Goal: Find specific page/section: Find specific page/section

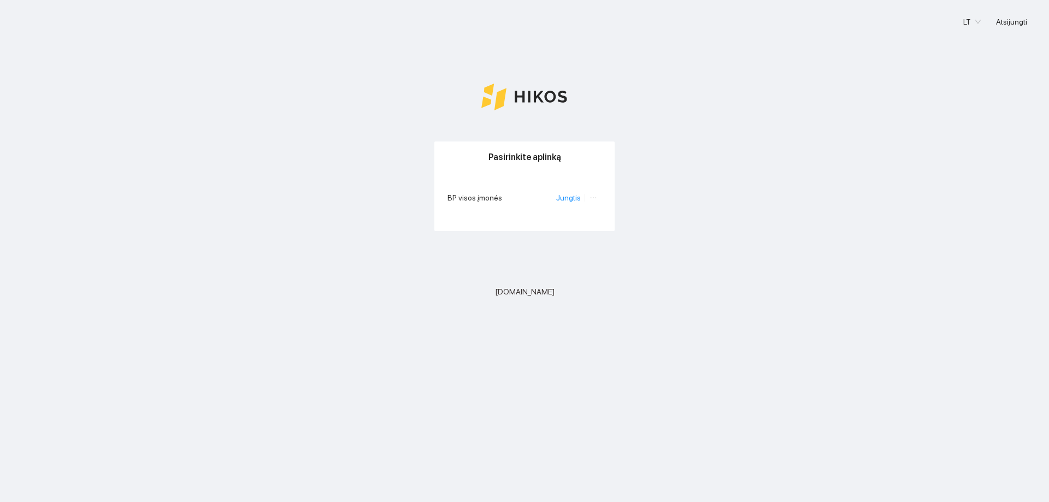
click at [575, 205] on li "BP visos įmonės Jungtis" at bounding box center [525, 197] width 154 height 25
click at [575, 197] on link "Jungtis" at bounding box center [568, 197] width 25 height 9
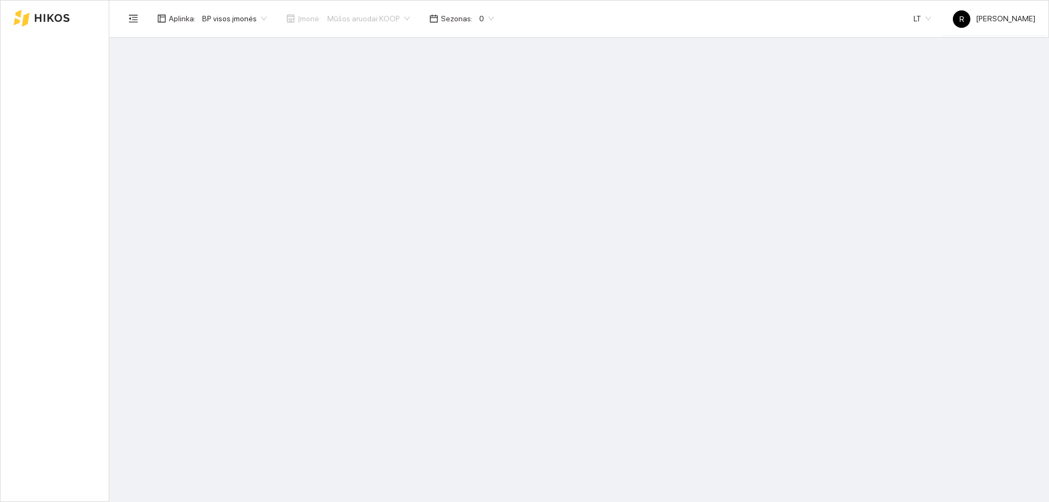
click at [575, 197] on main at bounding box center [579, 270] width 940 height 464
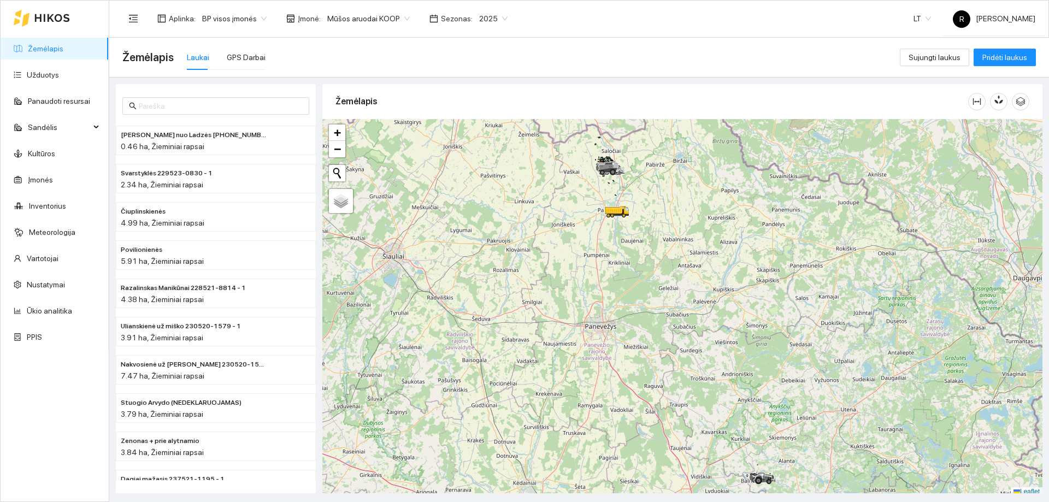
click at [396, 20] on span "Mūšos aruodai KOOP" at bounding box center [368, 18] width 83 height 16
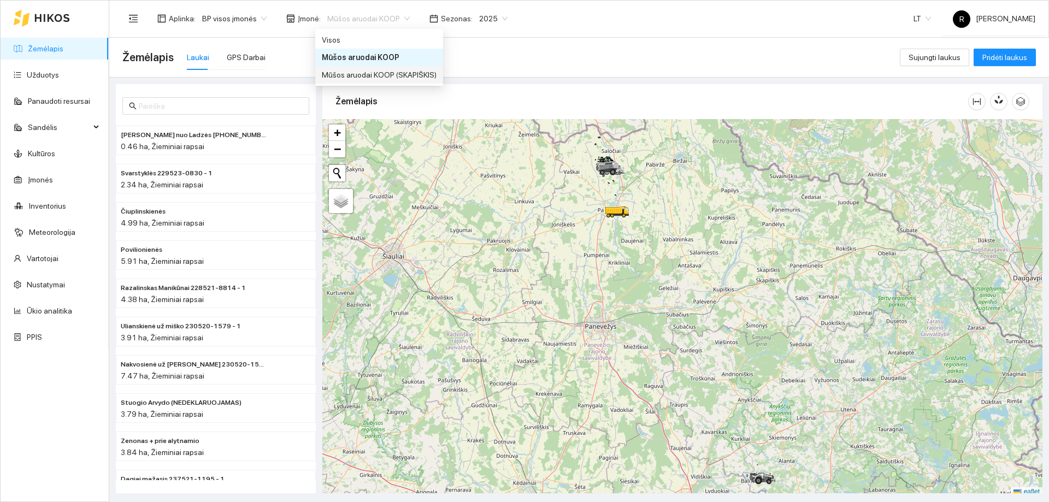
click at [397, 75] on div "Mūšos aruodai KOOP (SKAPIŠKIS)" at bounding box center [379, 75] width 115 height 12
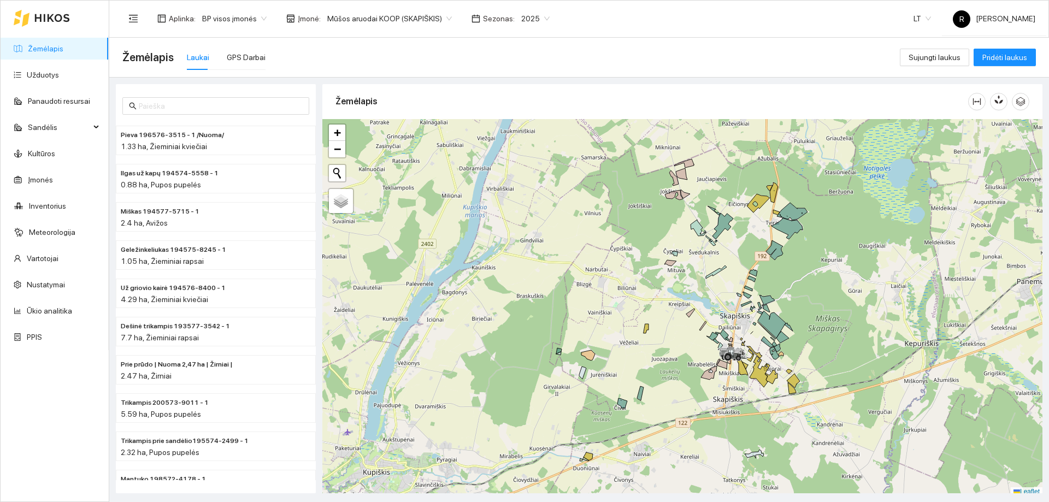
scroll to position [3, 0]
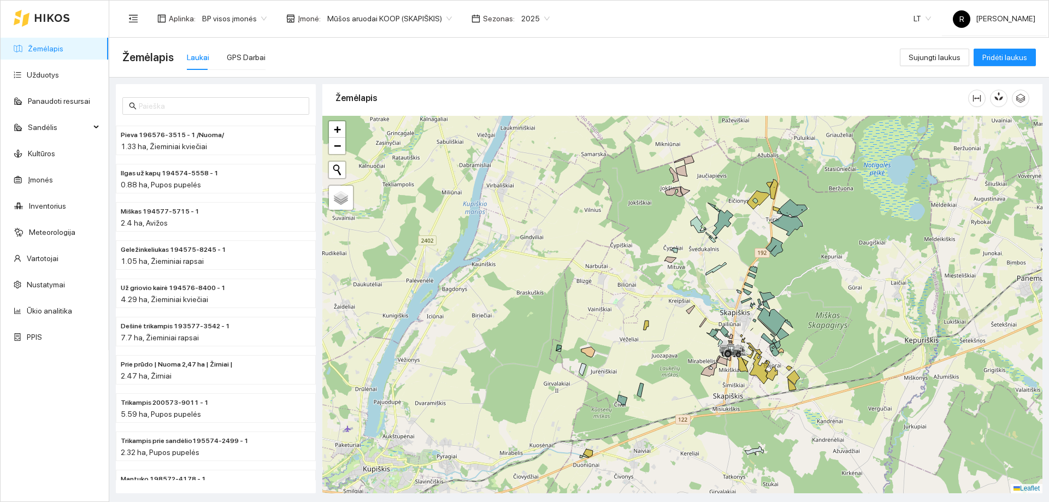
drag, startPoint x: 531, startPoint y: 307, endPoint x: 448, endPoint y: 257, distance: 97.0
click at [448, 257] on div at bounding box center [682, 305] width 720 height 378
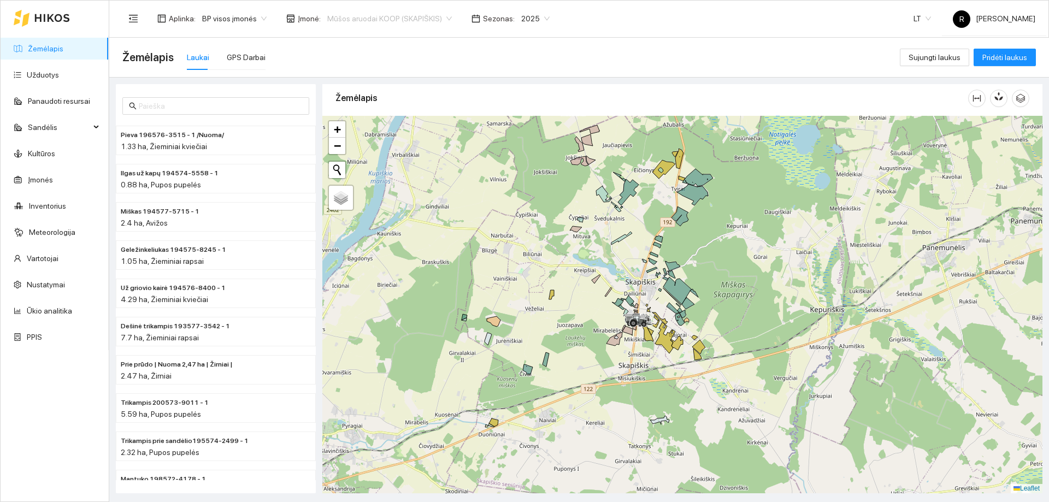
click at [443, 18] on div "Mūšos aruodai KOOP (SKAPIŠKIS)" at bounding box center [390, 18] width 138 height 17
click at [373, 56] on div "Mūšos aruodai KOOP" at bounding box center [383, 57] width 123 height 12
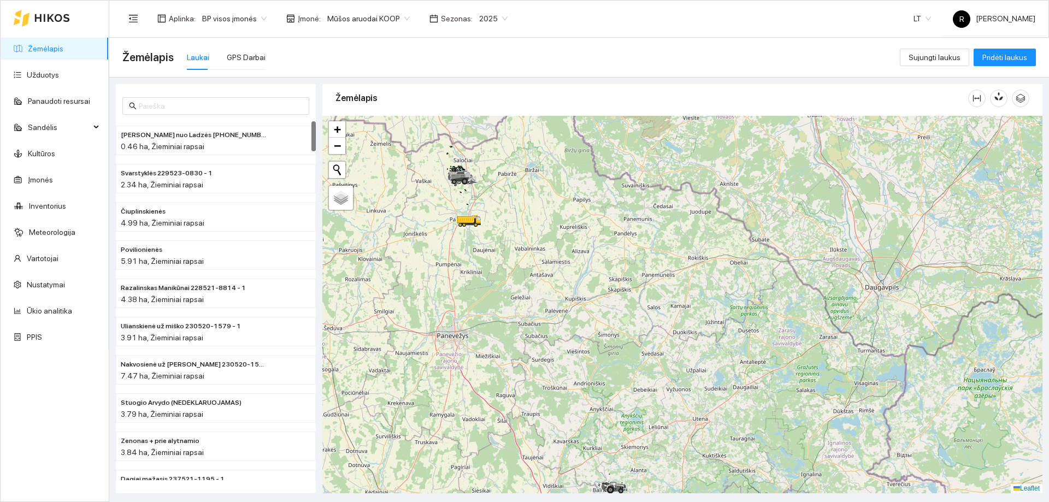
click at [638, 323] on div at bounding box center [682, 305] width 720 height 378
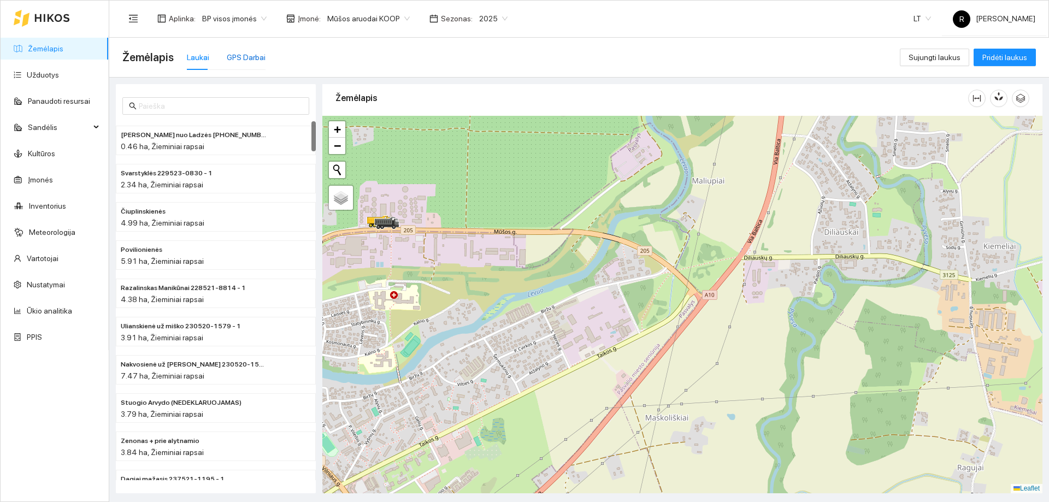
click at [246, 58] on div "GPS Darbai" at bounding box center [246, 57] width 39 height 12
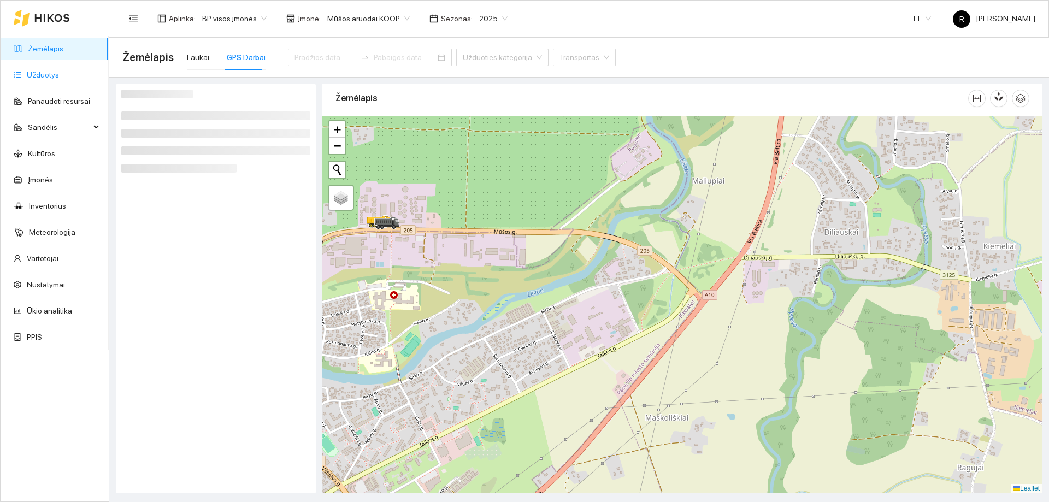
click at [51, 76] on link "Užduotys" at bounding box center [43, 74] width 32 height 9
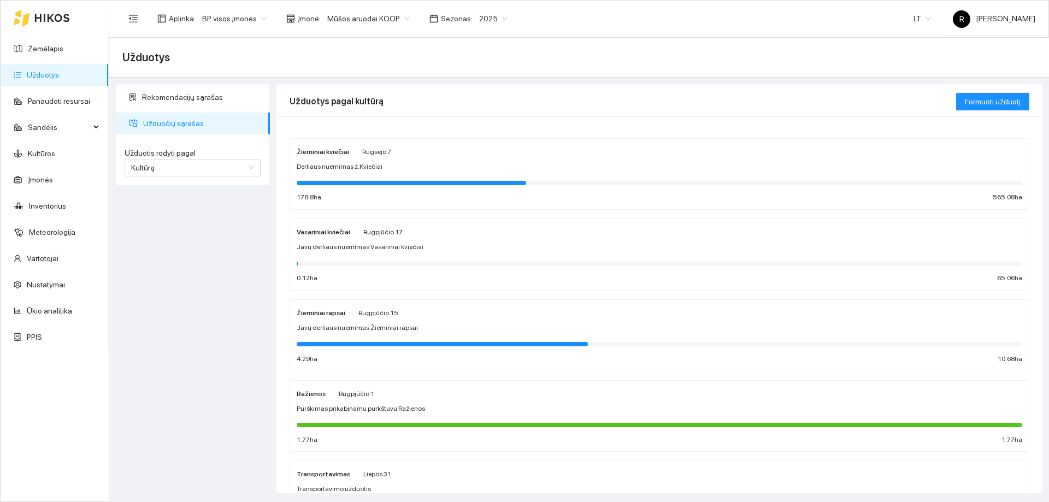
click at [342, 158] on div "Žieminiai kviečiai [PERSON_NAME] 7 Derliaus nuėmimas ž.Kviečiai 178.8 ha 565.08…" at bounding box center [660, 174] width 726 height 58
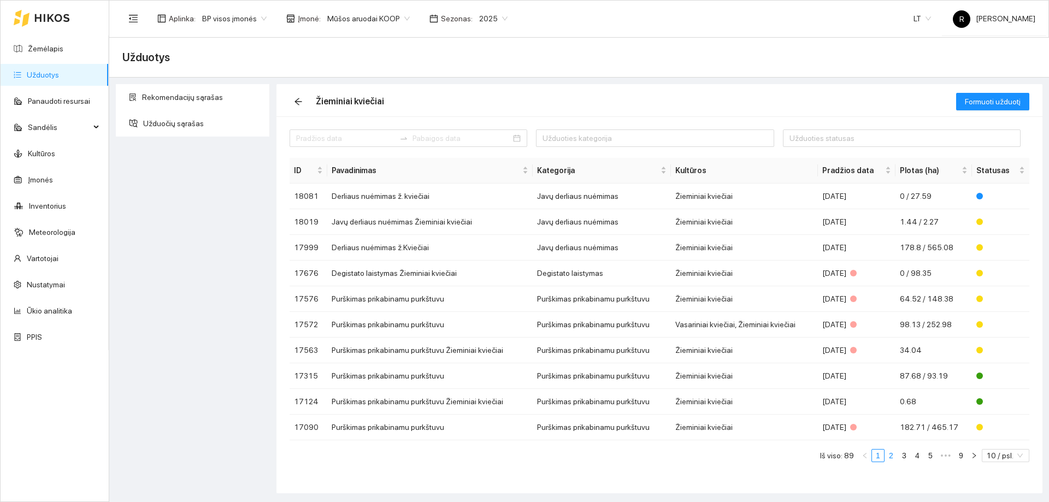
click at [894, 456] on link "2" at bounding box center [891, 456] width 12 height 12
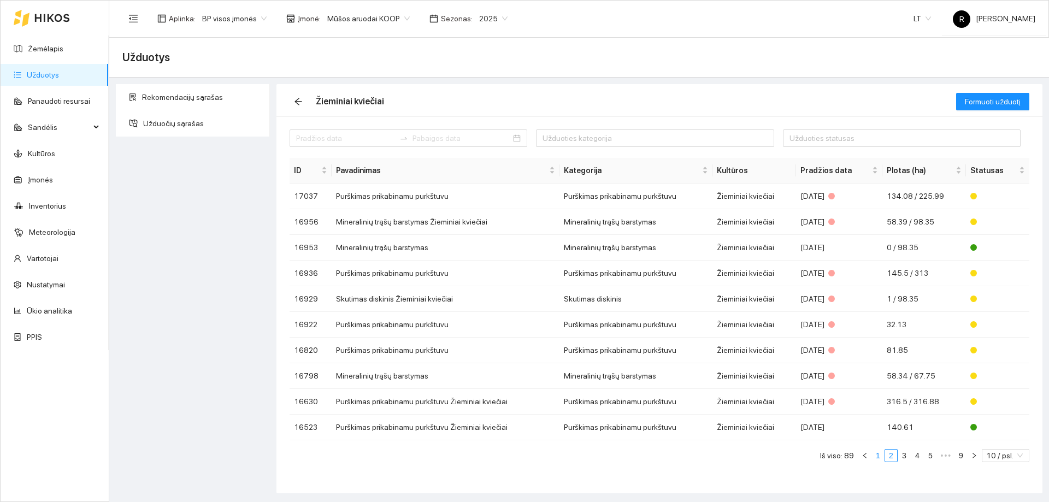
click at [881, 456] on link "1" at bounding box center [878, 456] width 12 height 12
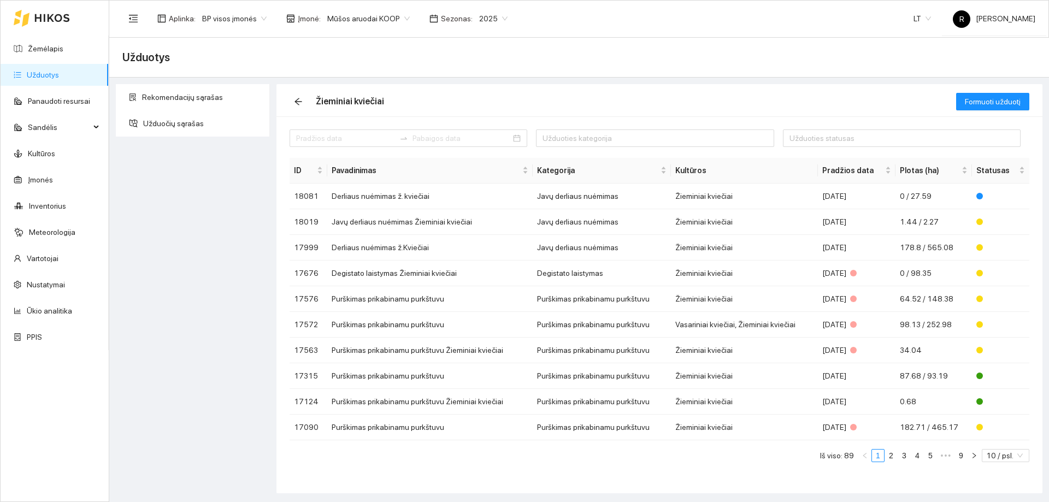
click at [398, 20] on span "Mūšos aruodai KOOP" at bounding box center [368, 18] width 83 height 16
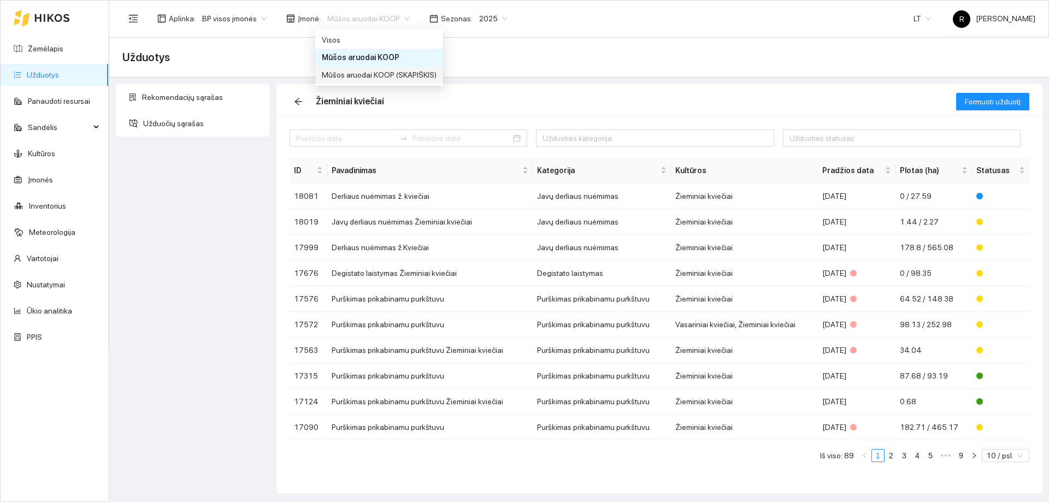
click at [366, 76] on div "Mūšos aruodai KOOP (SKAPIŠKIS)" at bounding box center [379, 75] width 115 height 12
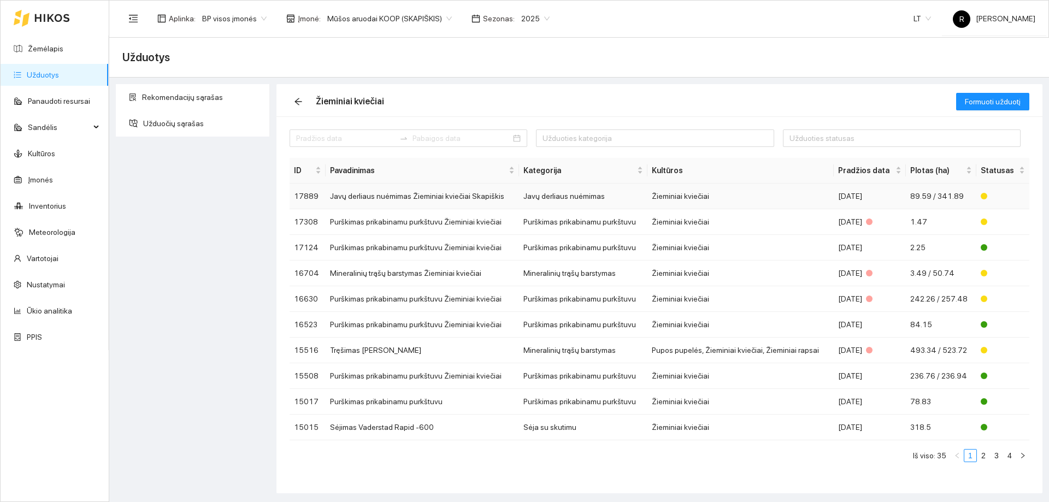
click at [546, 198] on td "Javų derliaus nuėmimas" at bounding box center [583, 197] width 128 height 26
click at [675, 196] on td "Žieminiai kviečiai" at bounding box center [741, 197] width 186 height 26
click at [545, 197] on td "Javų derliaus nuėmimas" at bounding box center [583, 197] width 128 height 26
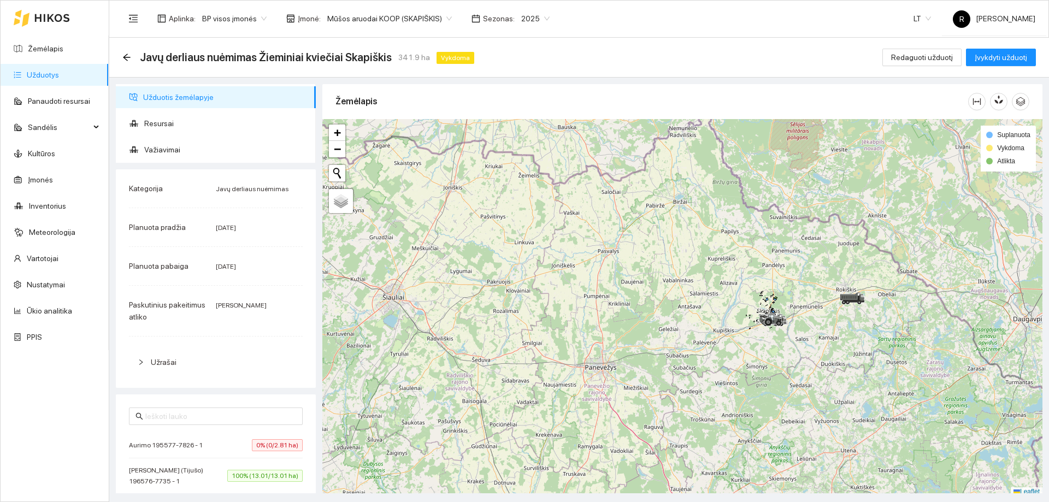
scroll to position [3, 0]
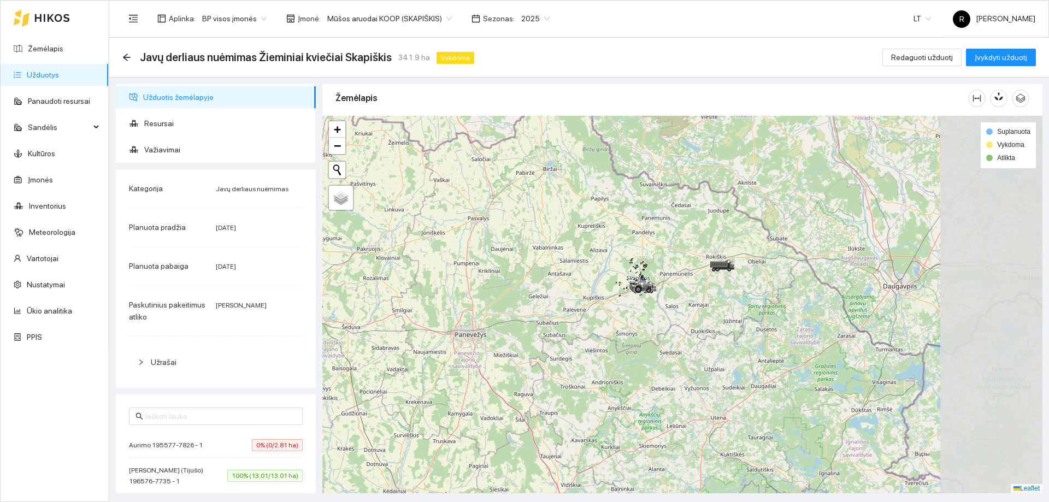
drag, startPoint x: 678, startPoint y: 269, endPoint x: 539, endPoint y: 239, distance: 142.0
click at [539, 239] on div at bounding box center [682, 305] width 720 height 378
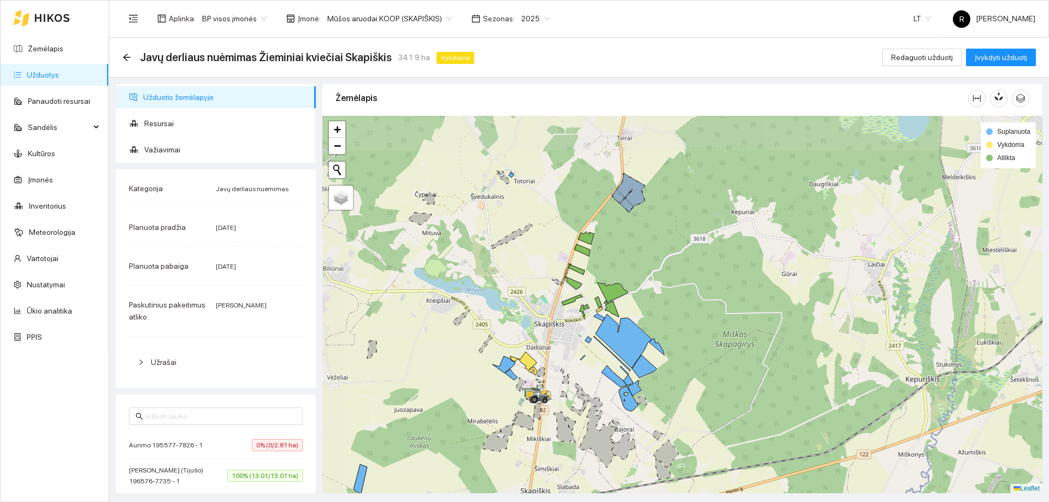
drag, startPoint x: 664, startPoint y: 285, endPoint x: 699, endPoint y: 327, distance: 55.5
click at [699, 327] on div at bounding box center [682, 305] width 720 height 378
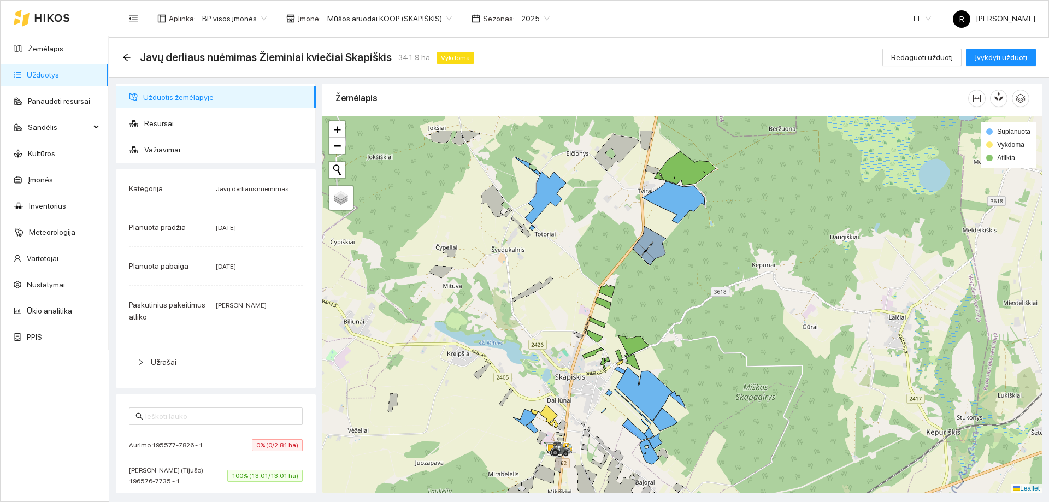
drag, startPoint x: 715, startPoint y: 292, endPoint x: 735, endPoint y: 345, distance: 56.9
click at [735, 345] on div at bounding box center [682, 305] width 720 height 378
